Goal: Transaction & Acquisition: Purchase product/service

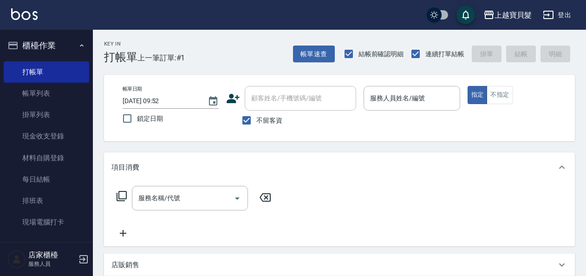
drag, startPoint x: 264, startPoint y: 118, endPoint x: 288, endPoint y: 119, distance: 24.6
click at [265, 119] on span "不留客資" at bounding box center [269, 121] width 26 height 10
click at [256, 119] on input "不留客資" at bounding box center [246, 119] width 19 height 19
checkbox input "false"
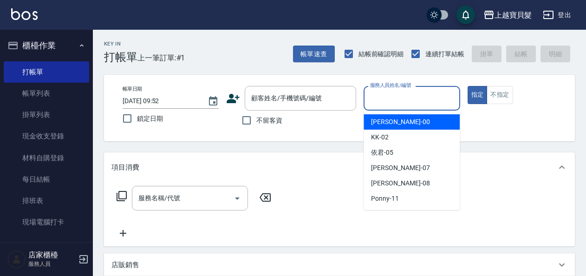
click at [402, 99] on input "服務人員姓名/編號" at bounding box center [412, 98] width 88 height 16
drag, startPoint x: 395, startPoint y: 117, endPoint x: 381, endPoint y: 124, distance: 16.2
click at [394, 118] on div "小華 -00" at bounding box center [411, 121] width 96 height 15
type input "小華-00"
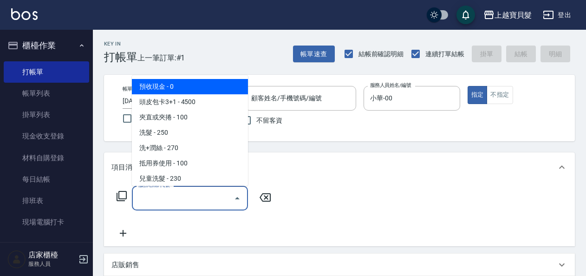
click at [160, 196] on input "服務名稱/代號" at bounding box center [183, 198] width 94 height 16
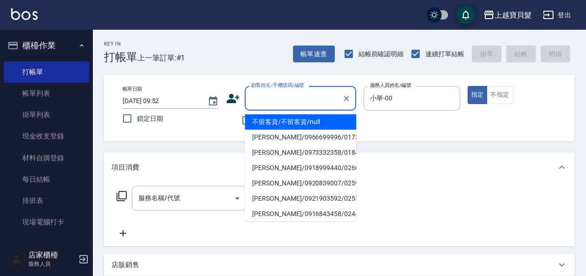
click at [287, 101] on input "顧客姓名/手機號碼/編號" at bounding box center [293, 98] width 89 height 16
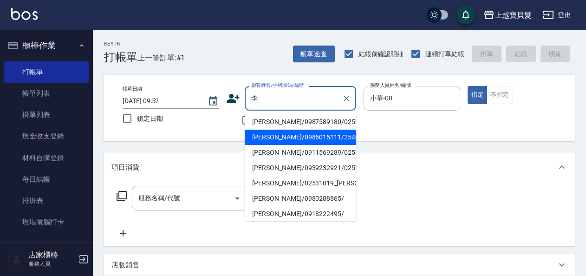
click at [284, 142] on li "[PERSON_NAME]/0986015111/2540109" at bounding box center [300, 136] width 111 height 15
type input "[PERSON_NAME]/0986015111/2540109"
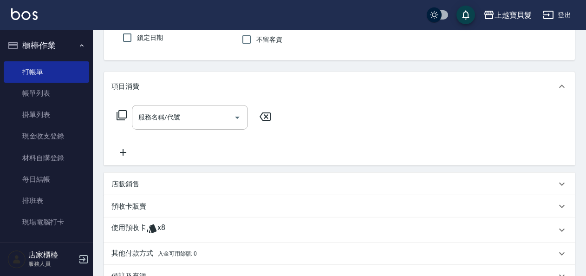
scroll to position [139, 0]
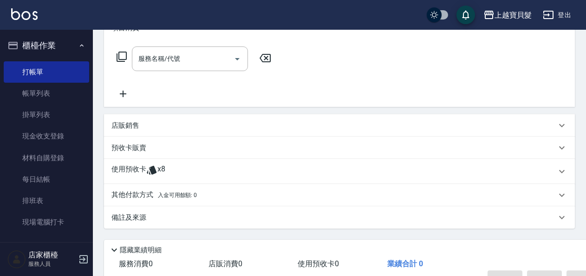
drag, startPoint x: 140, startPoint y: 174, endPoint x: 153, endPoint y: 173, distance: 13.1
click at [140, 174] on p "使用預收卡" at bounding box center [128, 171] width 35 height 14
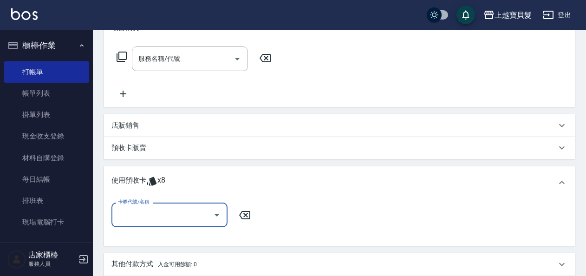
scroll to position [0, 0]
drag, startPoint x: 136, startPoint y: 223, endPoint x: 149, endPoint y: 215, distance: 15.4
click at [136, 222] on div "卡券代號/名稱" at bounding box center [169, 214] width 116 height 25
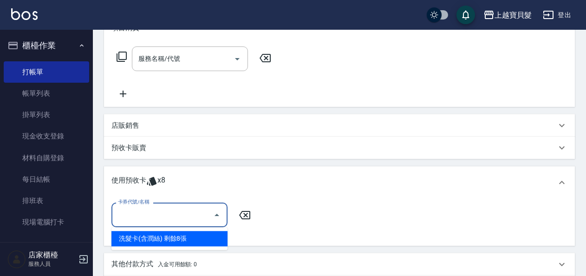
drag, startPoint x: 146, startPoint y: 239, endPoint x: 167, endPoint y: 222, distance: 26.5
click at [147, 238] on div "洗髮卡(含潤絲) 剩餘8張" at bounding box center [169, 238] width 116 height 15
type input "洗髮卡(含潤絲)"
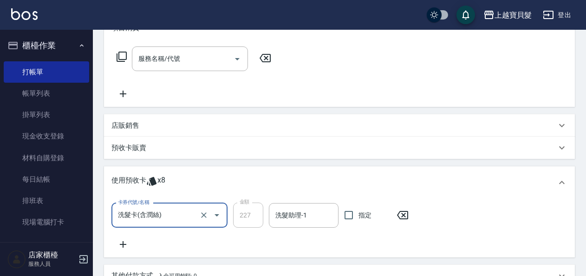
scroll to position [186, 0]
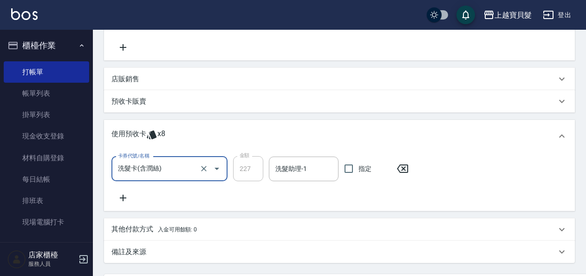
click at [126, 195] on icon at bounding box center [122, 197] width 23 height 11
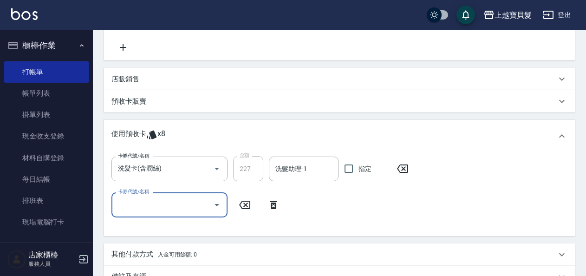
click at [145, 197] on input "卡券代號/名稱" at bounding box center [163, 204] width 94 height 16
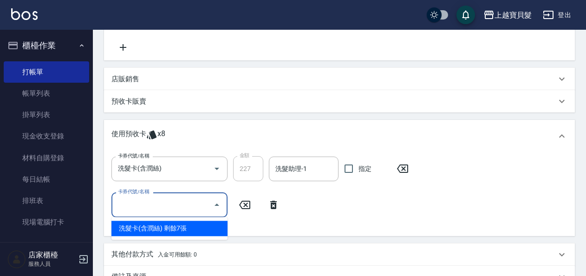
click at [158, 226] on div "洗髮卡(含潤絲) 剩餘7張" at bounding box center [169, 227] width 116 height 15
type input "洗髮卡(含潤絲)"
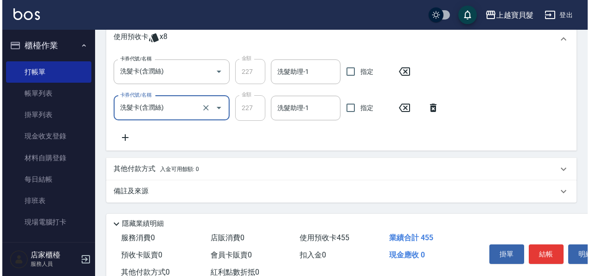
scroll to position [313, 0]
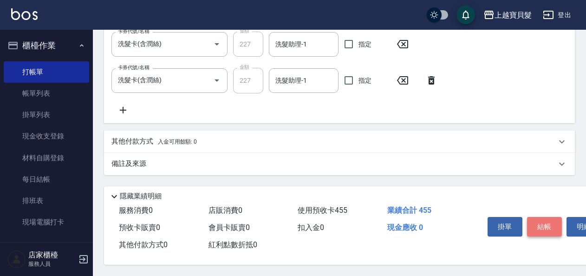
click at [546, 224] on button "結帳" at bounding box center [544, 226] width 35 height 19
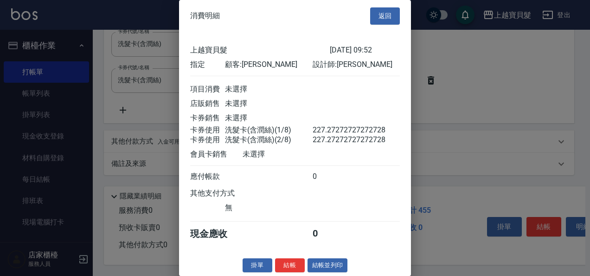
scroll to position [13, 0]
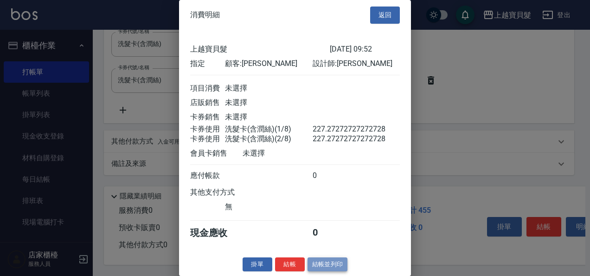
click at [327, 267] on button "結帳並列印" at bounding box center [328, 264] width 40 height 14
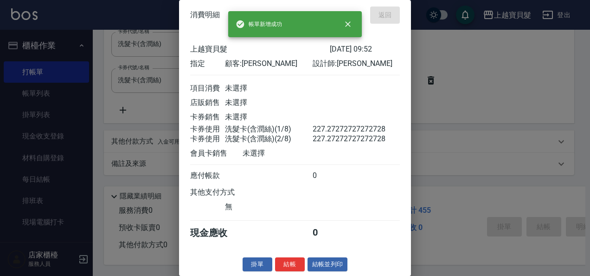
type input "[DATE] 18:27"
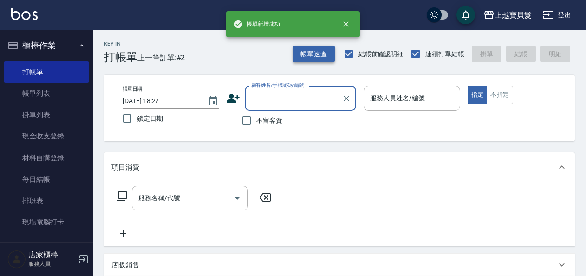
scroll to position [0, 0]
click at [403, 100] on input "服務人員姓名/編號" at bounding box center [412, 98] width 88 height 16
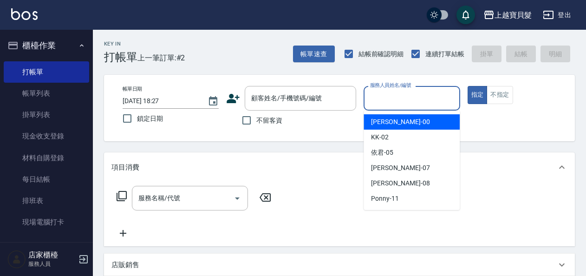
click at [394, 119] on div "小華 -00" at bounding box center [411, 121] width 96 height 15
type input "小華-00"
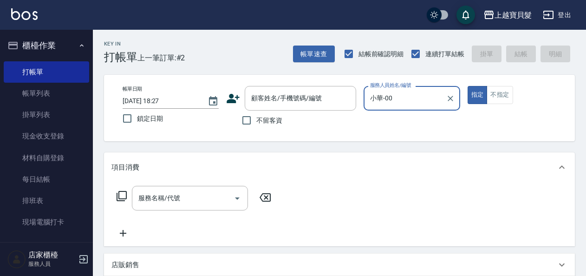
click at [260, 120] on span "不留客資" at bounding box center [269, 121] width 26 height 10
click at [256, 120] on input "不留客資" at bounding box center [246, 119] width 19 height 19
checkbox input "true"
click at [173, 203] on input "服務名稱/代號" at bounding box center [183, 198] width 94 height 16
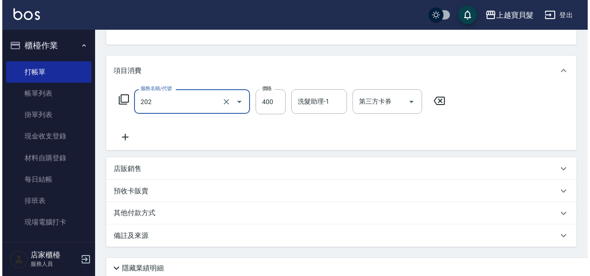
scroll to position [171, 0]
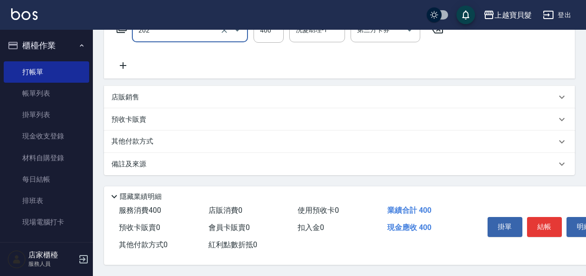
type input "剪髮(202)"
click at [565, 224] on div "掛單 結帳 明細" at bounding box center [544, 227] width 121 height 29
click at [548, 220] on button "結帳" at bounding box center [544, 226] width 35 height 19
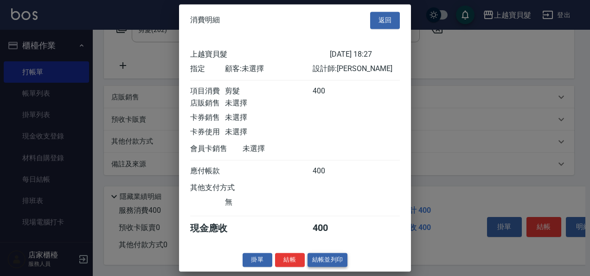
scroll to position [2, 0]
click at [336, 258] on button "結帳並列印" at bounding box center [328, 259] width 40 height 14
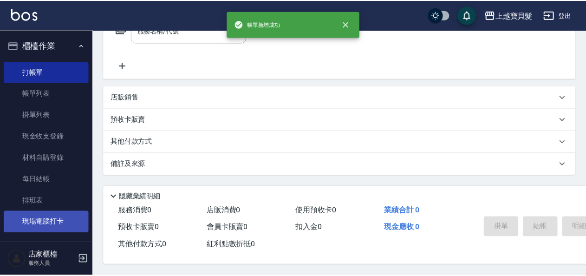
scroll to position [0, 0]
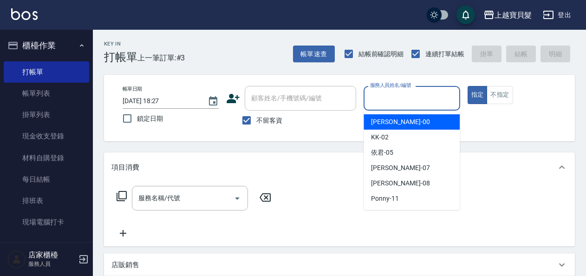
click at [400, 97] on input "服務人員姓名/編號" at bounding box center [412, 98] width 88 height 16
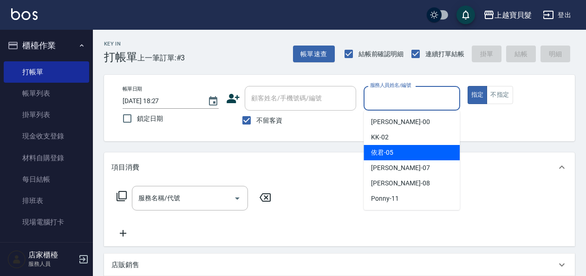
click at [397, 151] on div "依君 -05" at bounding box center [411, 152] width 96 height 15
type input "依君-05"
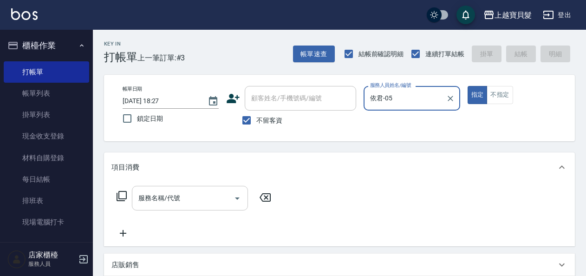
click at [176, 201] on input "服務名稱/代號" at bounding box center [183, 198] width 94 height 16
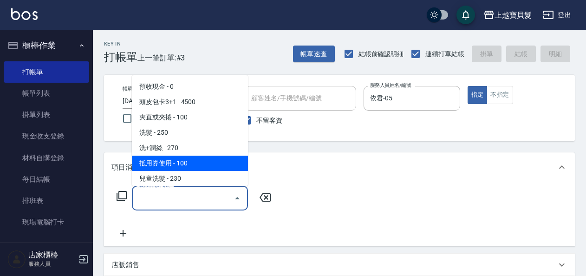
scroll to position [93, 0]
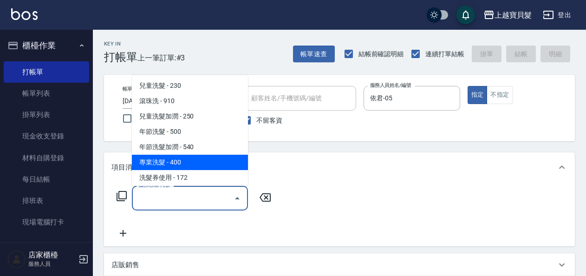
click at [177, 168] on span "專業洗髮 - 400" at bounding box center [190, 162] width 116 height 15
type input "專業洗髮(109)"
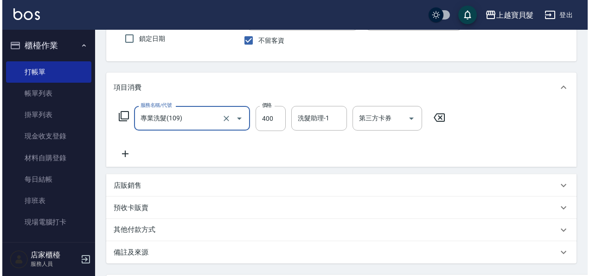
scroll to position [171, 0]
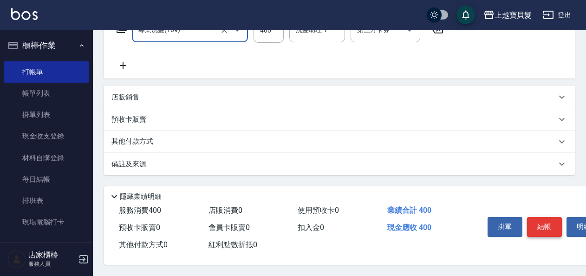
click at [554, 221] on button "結帳" at bounding box center [544, 226] width 35 height 19
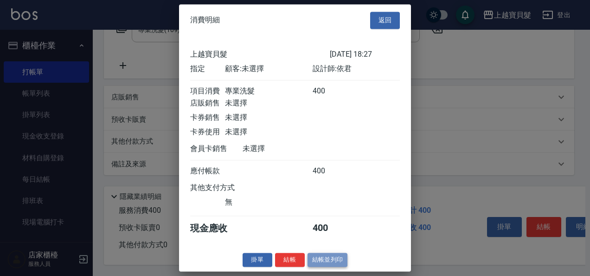
click at [319, 267] on button "結帳並列印" at bounding box center [328, 259] width 40 height 14
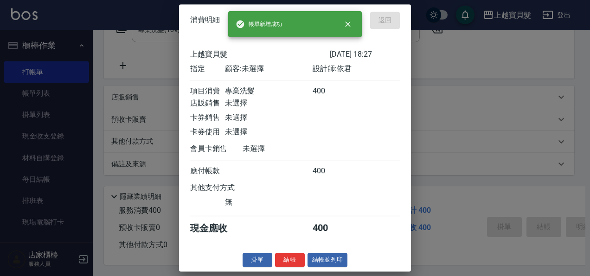
type input "[DATE] 18:29"
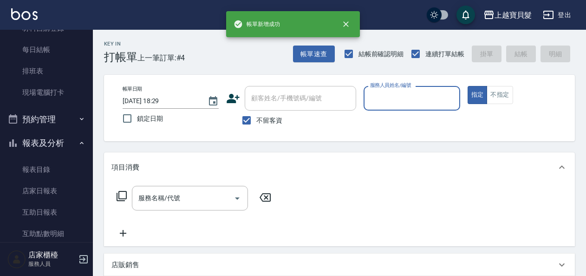
scroll to position [139, 0]
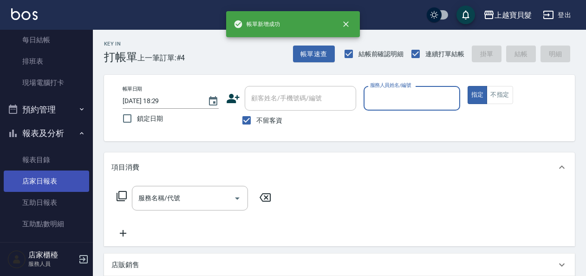
click at [40, 180] on link "店家日報表" at bounding box center [46, 180] width 85 height 21
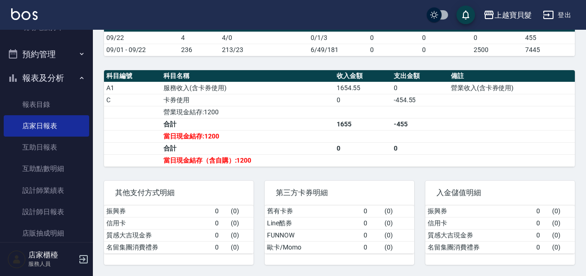
scroll to position [278, 0]
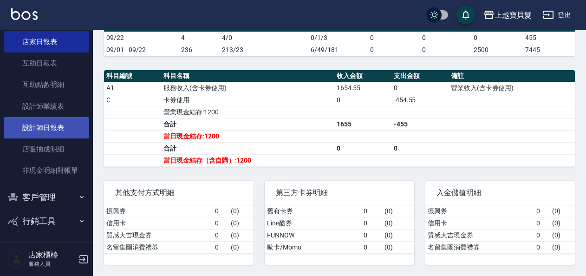
click at [58, 131] on link "設計師日報表" at bounding box center [46, 127] width 85 height 21
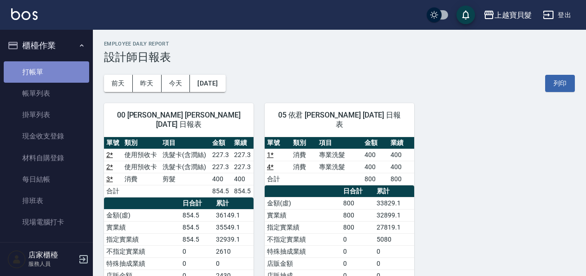
click at [56, 70] on link "打帳單" at bounding box center [46, 71] width 85 height 21
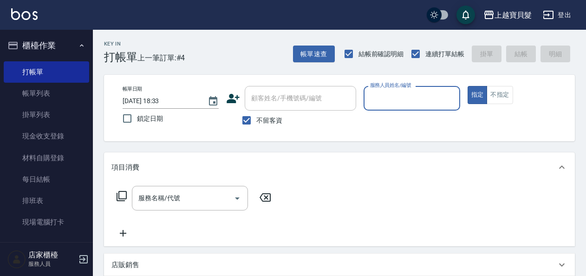
click at [399, 94] on input "服務人員姓名/編號" at bounding box center [412, 98] width 88 height 16
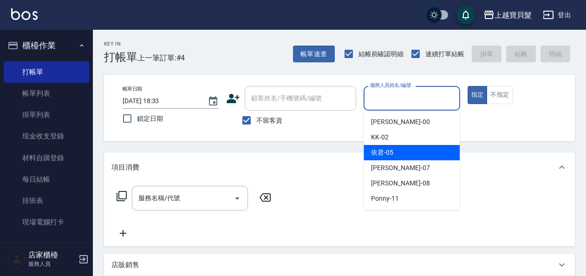
click at [393, 149] on span "依君 -05" at bounding box center [382, 153] width 22 height 10
type input "依君-05"
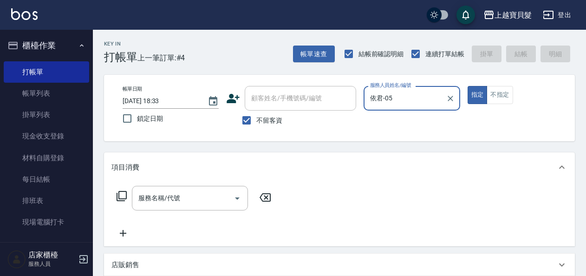
click at [119, 190] on div "服務名稱/代號 服務名稱/代號" at bounding box center [193, 198] width 165 height 25
click at [119, 193] on icon at bounding box center [121, 195] width 11 height 11
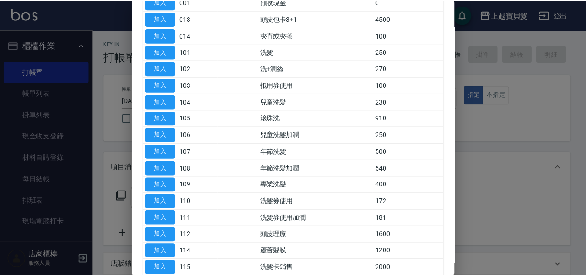
scroll to position [46, 0]
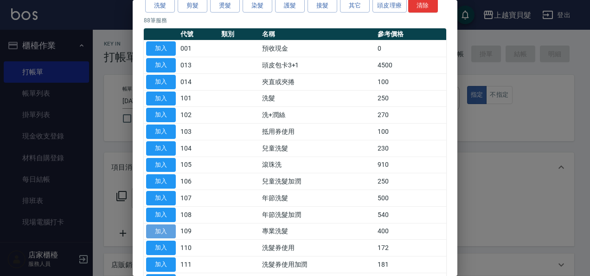
click at [172, 230] on button "加入" at bounding box center [161, 231] width 30 height 14
type input "專業洗髮(109)"
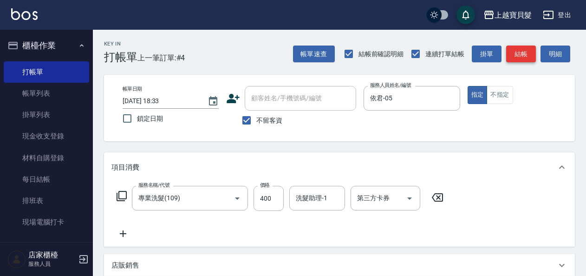
click at [513, 51] on button "結帳" at bounding box center [521, 53] width 30 height 17
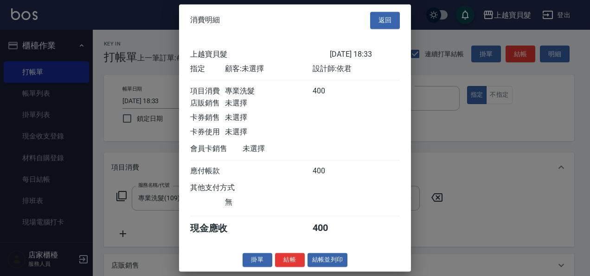
click at [382, 28] on div "消費明細 返回" at bounding box center [295, 20] width 232 height 32
click at [386, 20] on button "返回" at bounding box center [385, 20] width 30 height 17
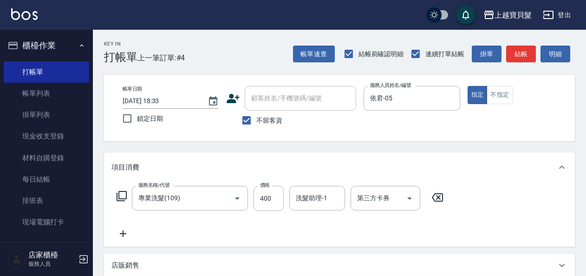
click at [442, 200] on icon at bounding box center [437, 197] width 11 height 8
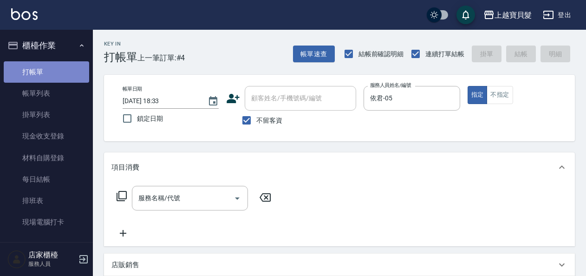
click at [50, 71] on link "打帳單" at bounding box center [46, 71] width 85 height 21
